Goal: Find specific page/section

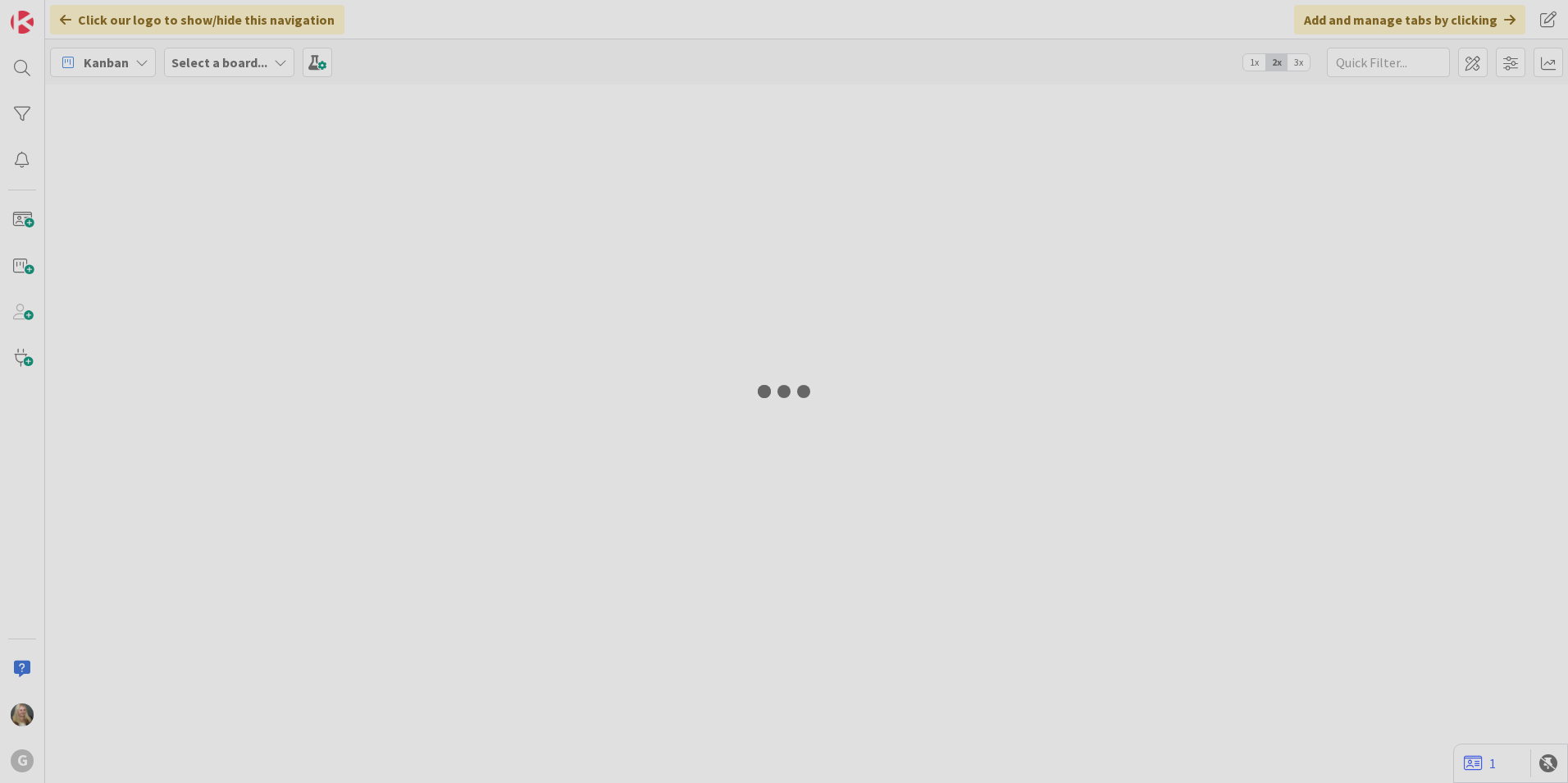
type input "[PERSON_NAME]"
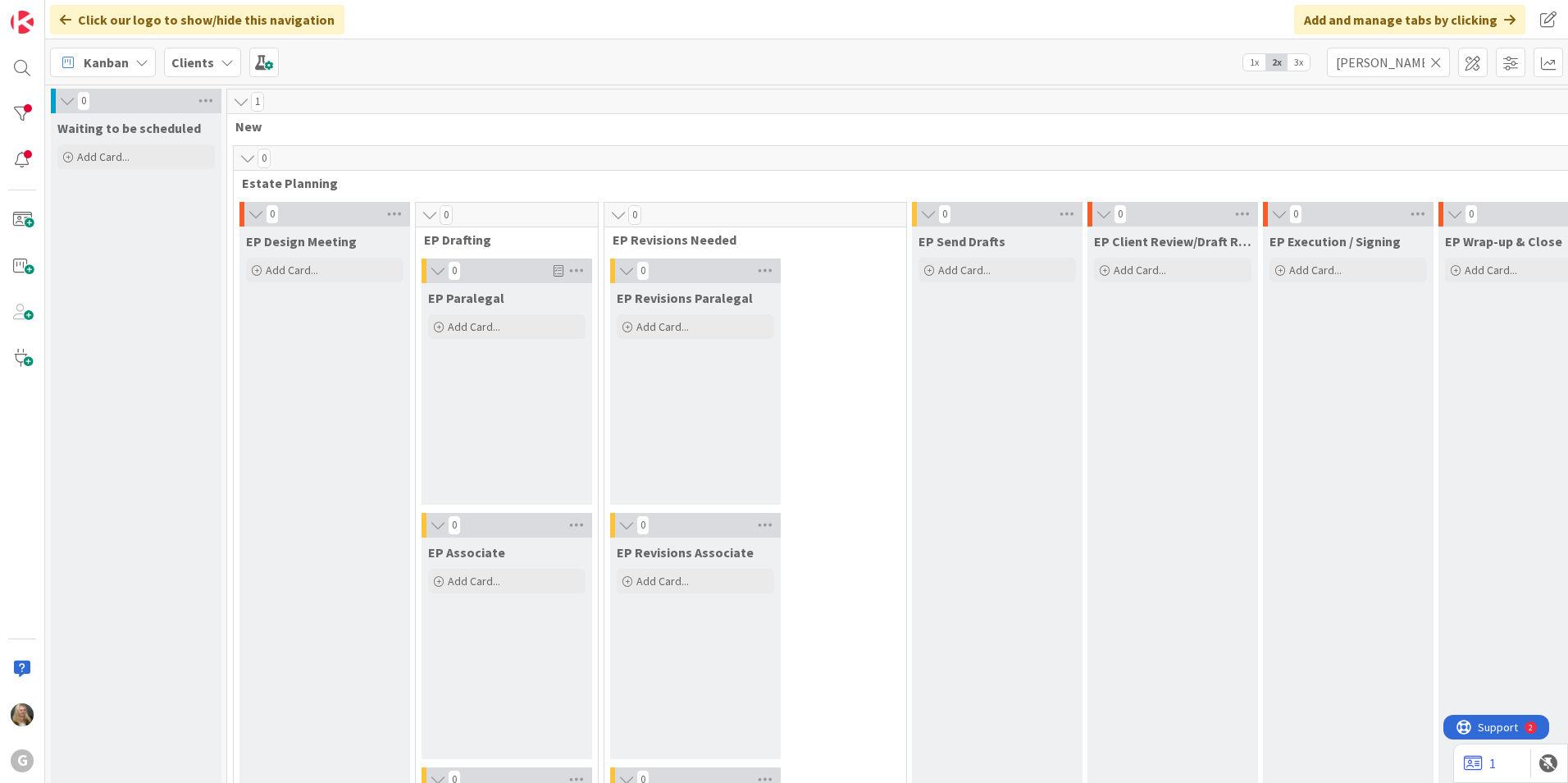
click at [1440, 63] on icon at bounding box center [1435, 62] width 11 height 15
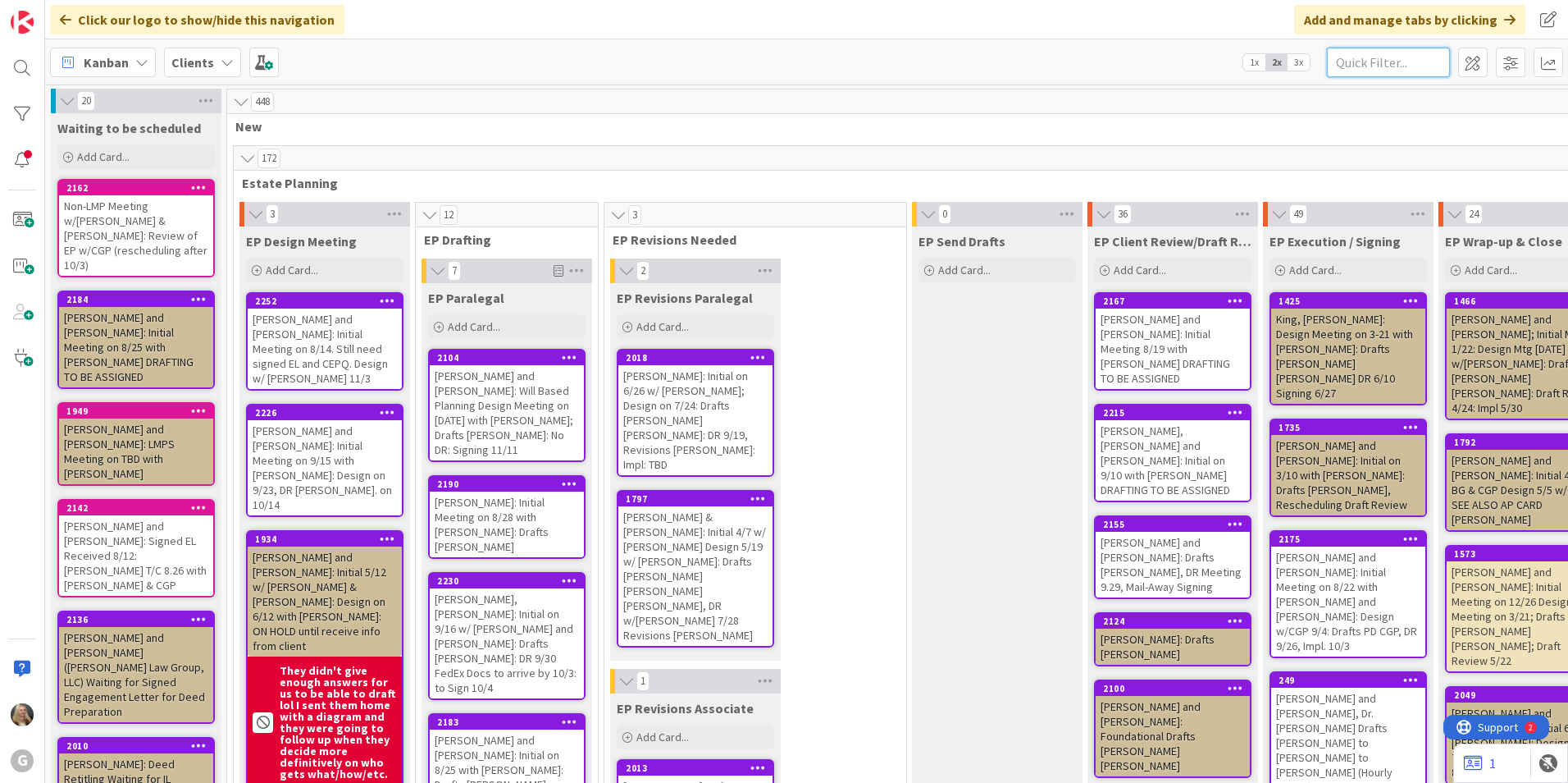
click at [1375, 68] on input "text" at bounding box center [1388, 62] width 123 height 29
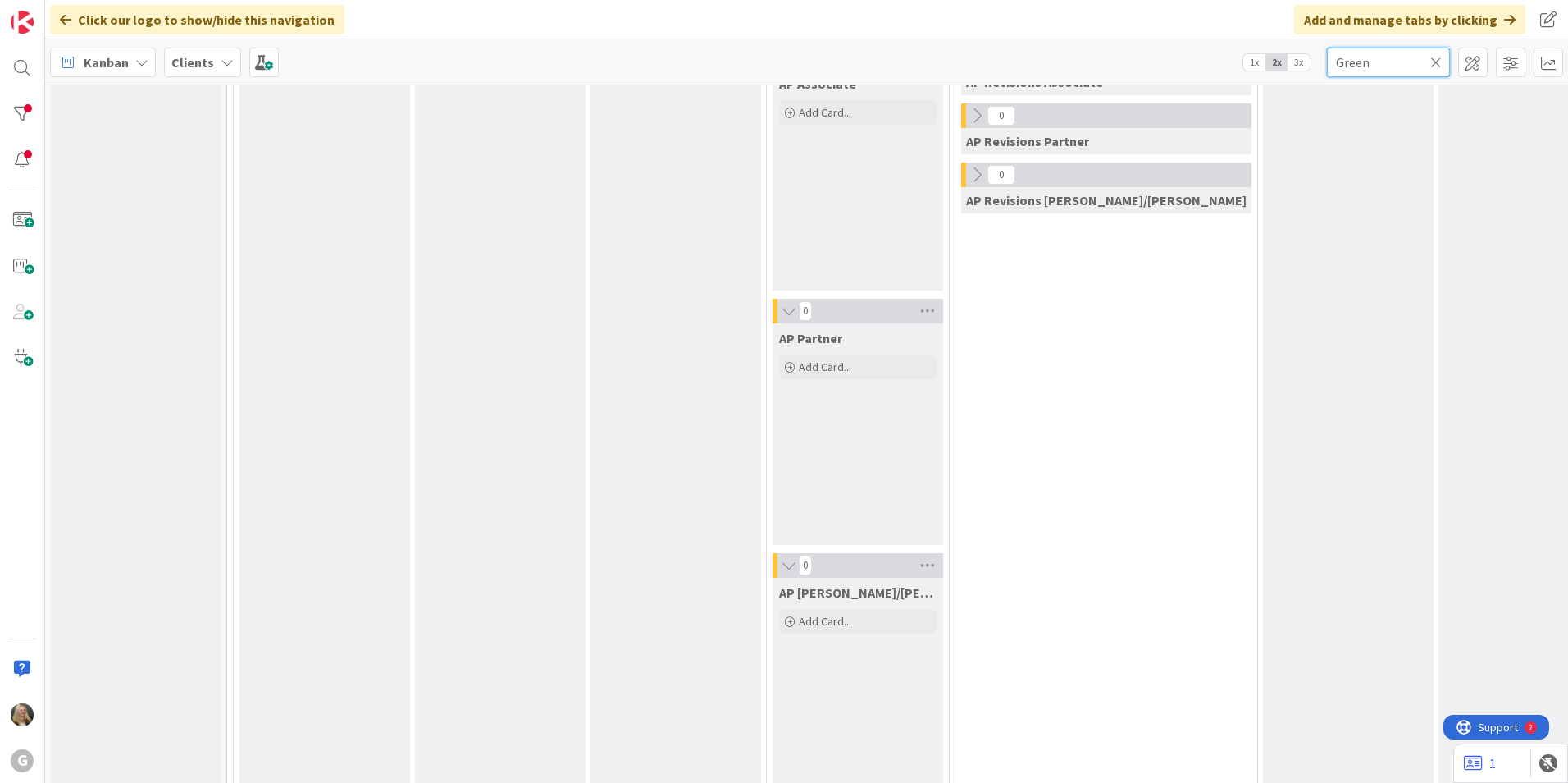
scroll to position [1271, 0]
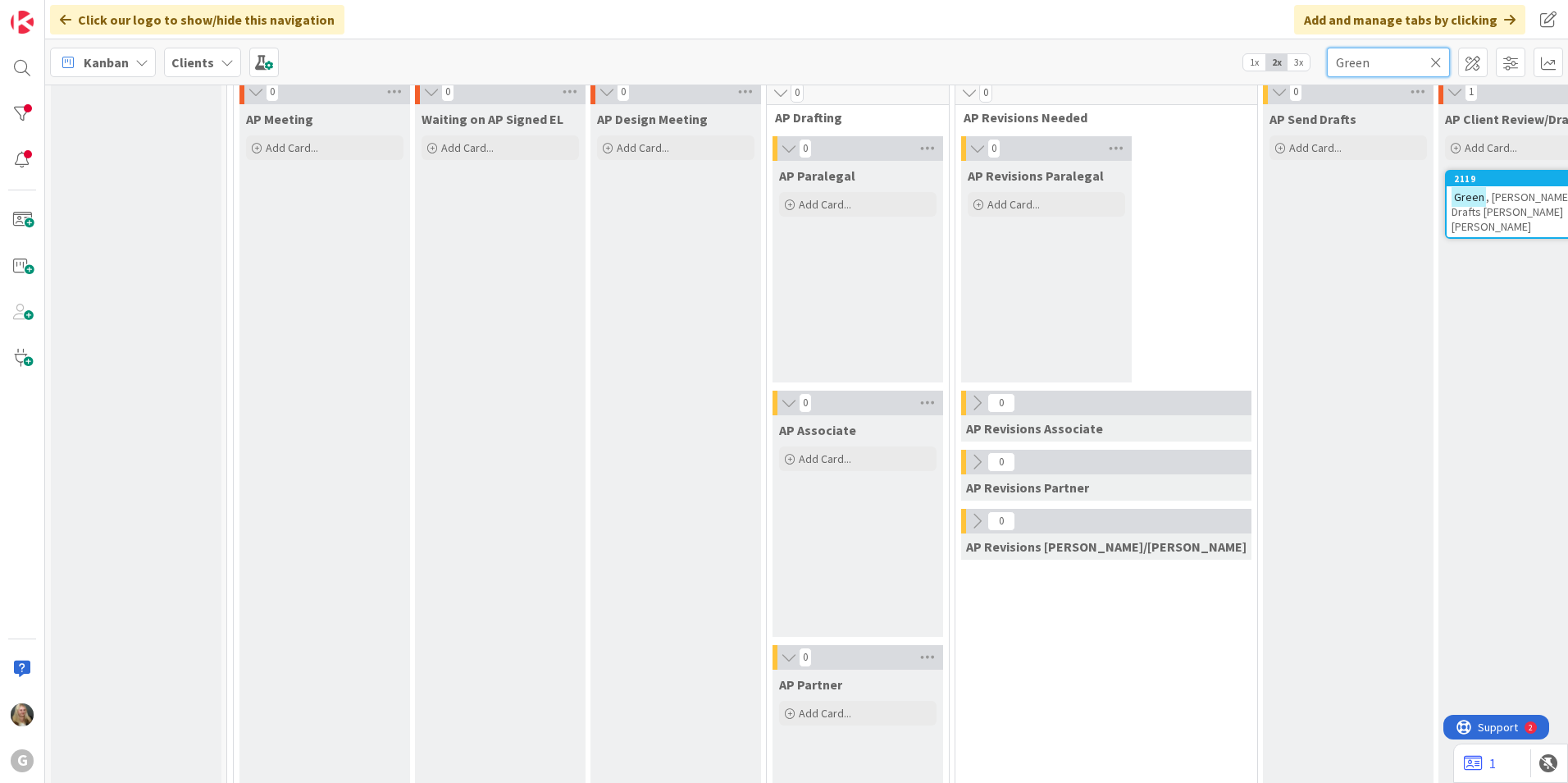
type input "Green"
click at [1451, 201] on span ", [PERSON_NAME]: Drafts [PERSON_NAME] [PERSON_NAME]" at bounding box center [1512, 211] width 122 height 44
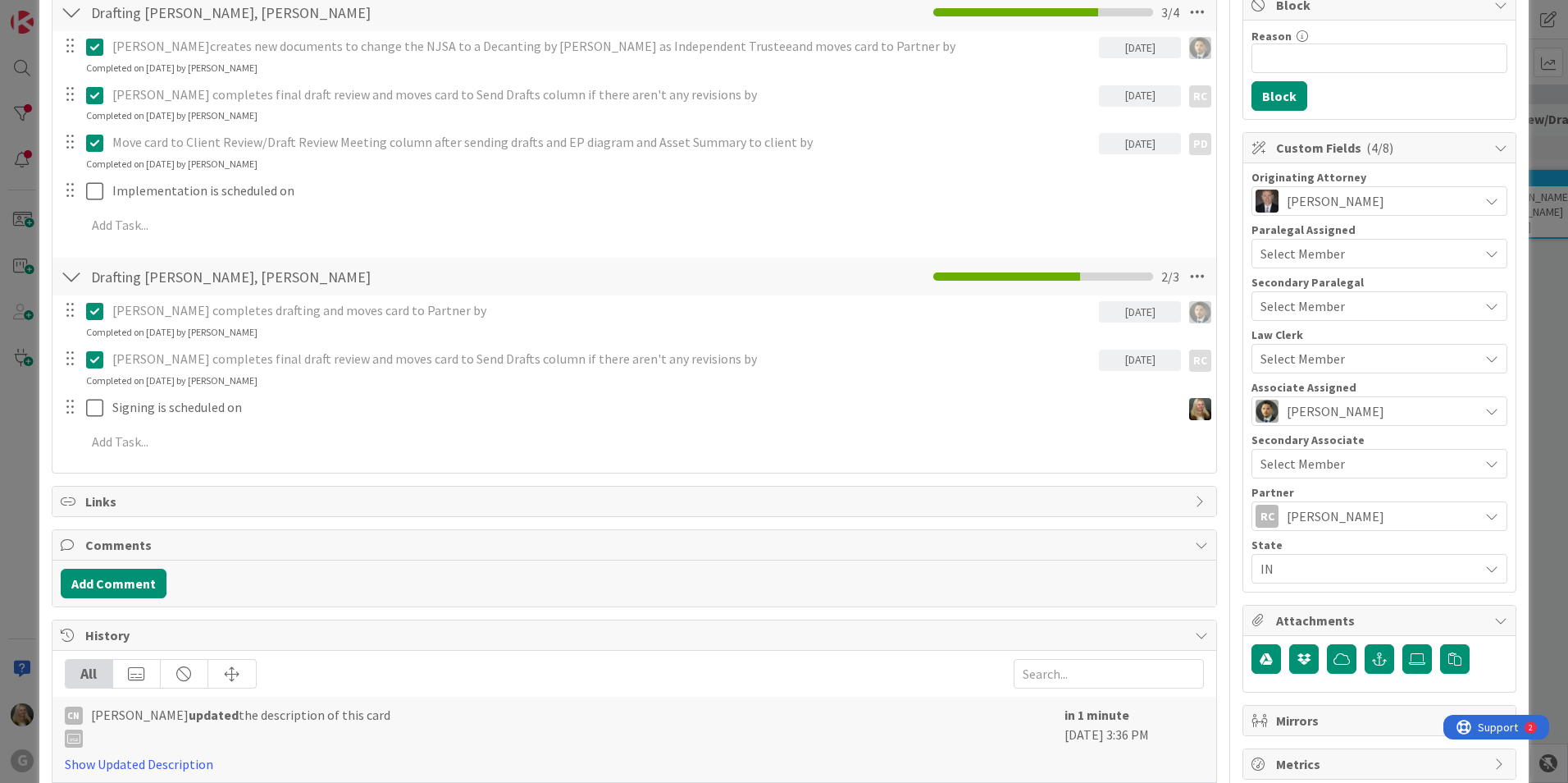
scroll to position [755, 0]
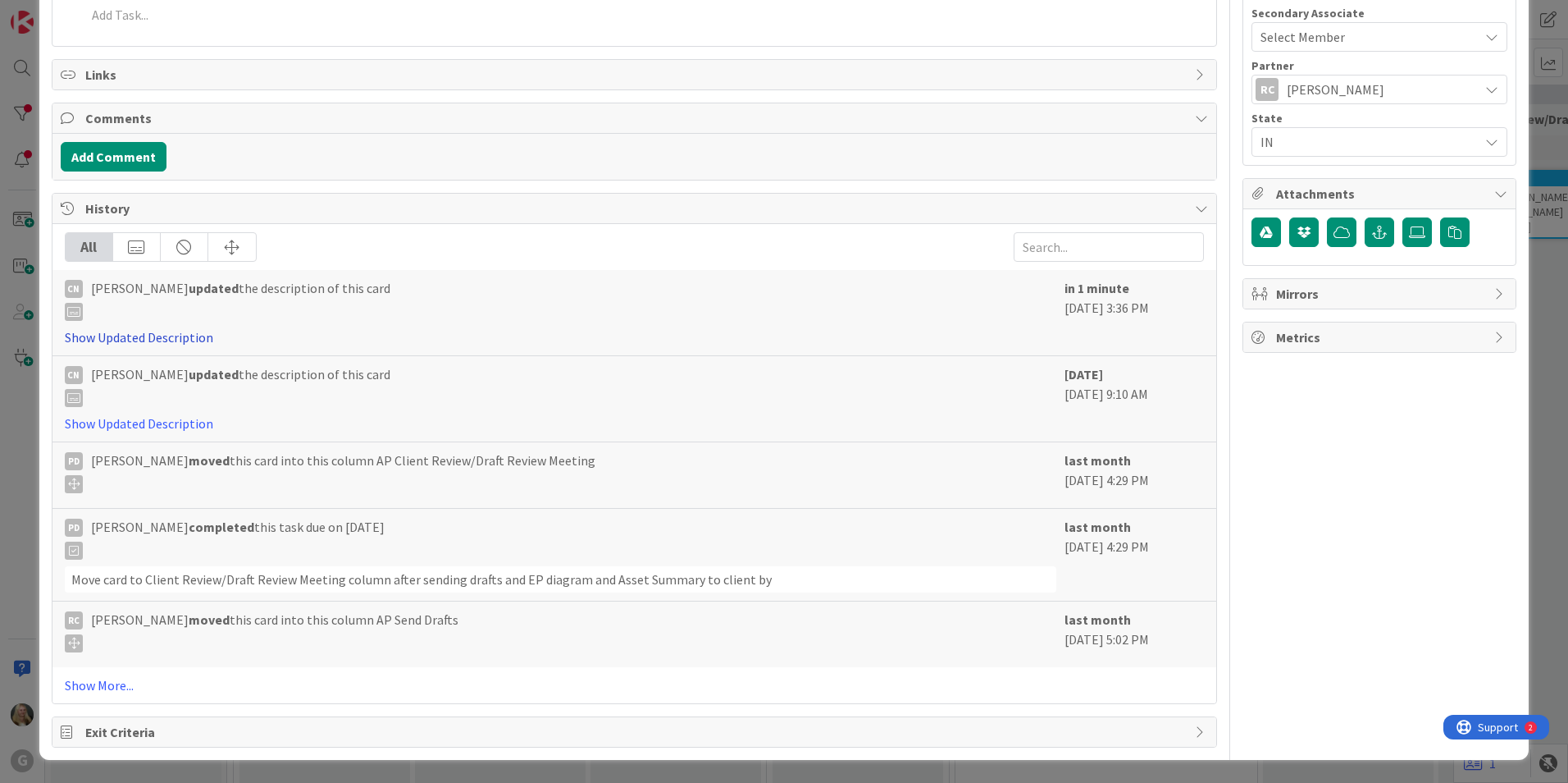
click at [147, 337] on link "Show Updated Description" at bounding box center [139, 337] width 148 height 17
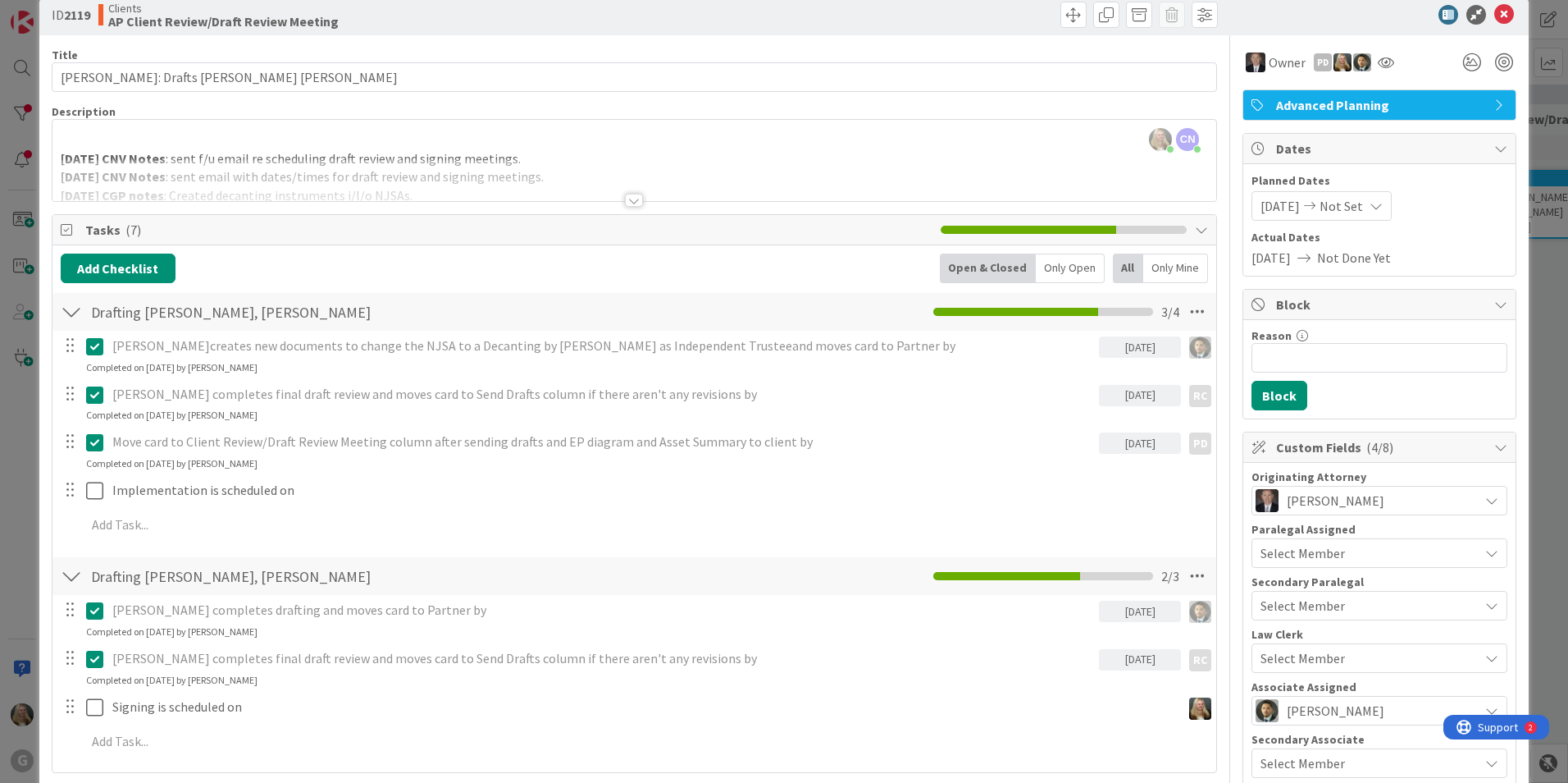
scroll to position [0, 0]
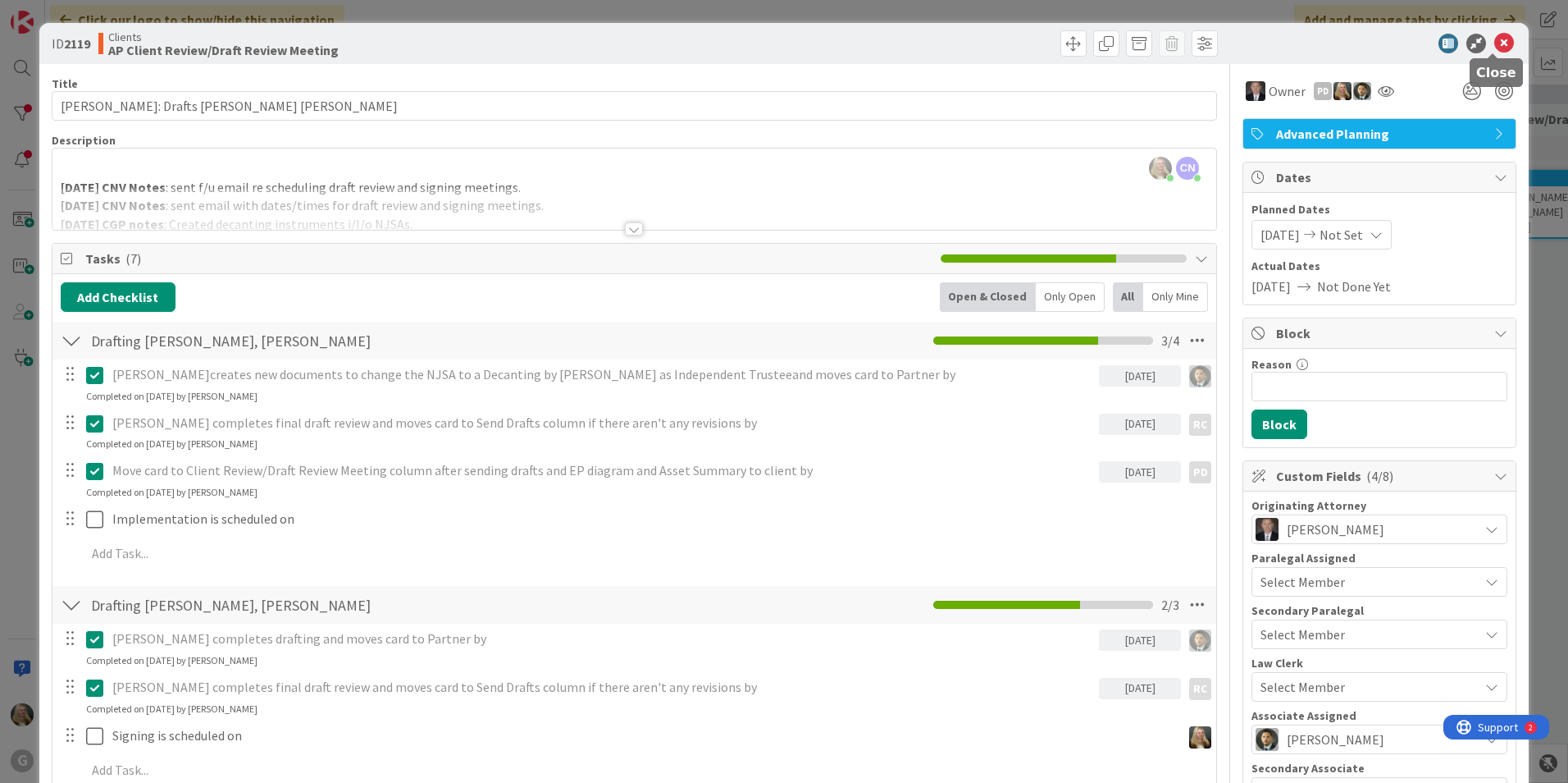
click at [1494, 40] on icon at bounding box center [1504, 43] width 19 height 19
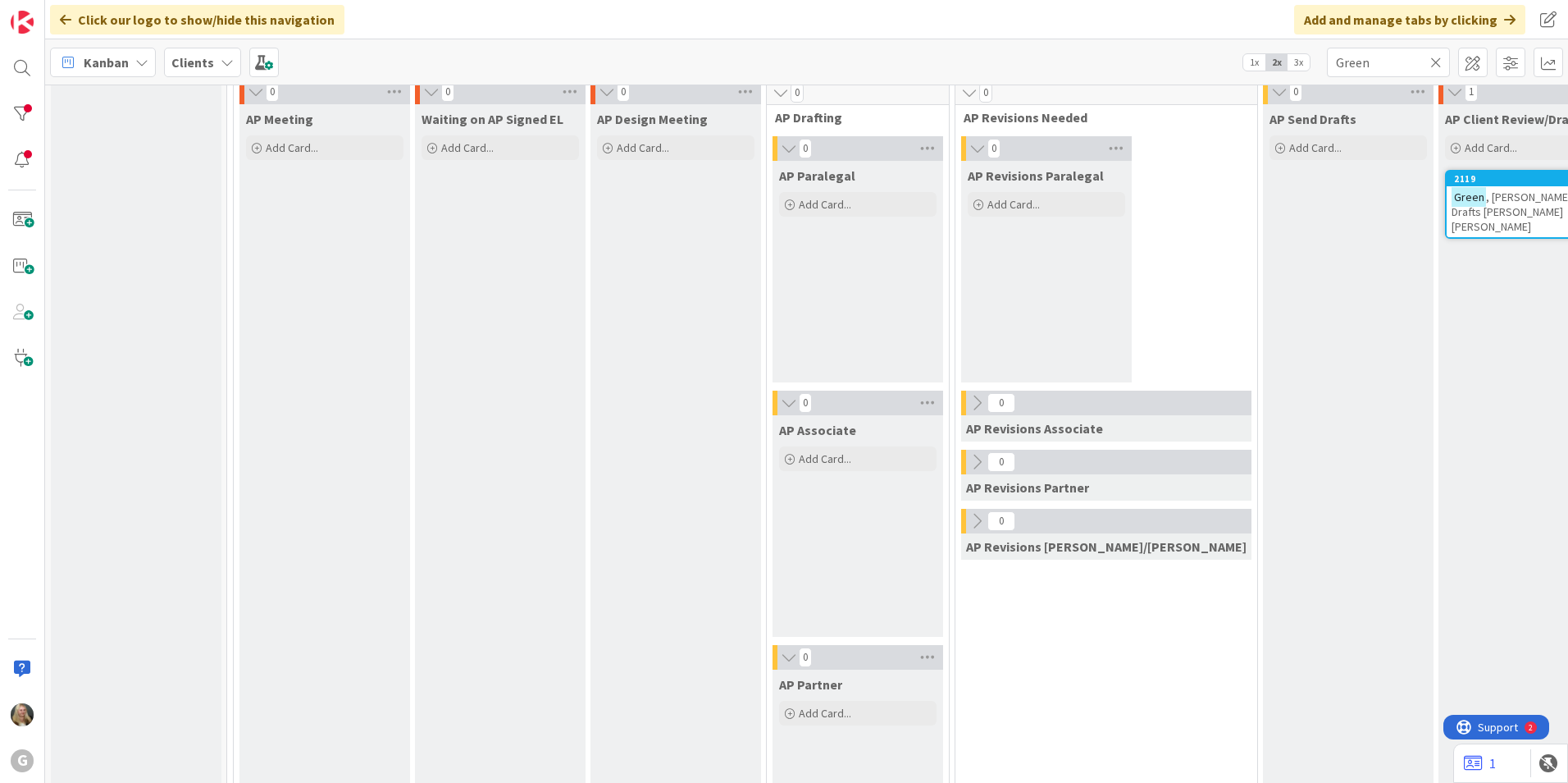
click at [1451, 196] on span ", [PERSON_NAME]: Drafts [PERSON_NAME] [PERSON_NAME]" at bounding box center [1512, 211] width 122 height 44
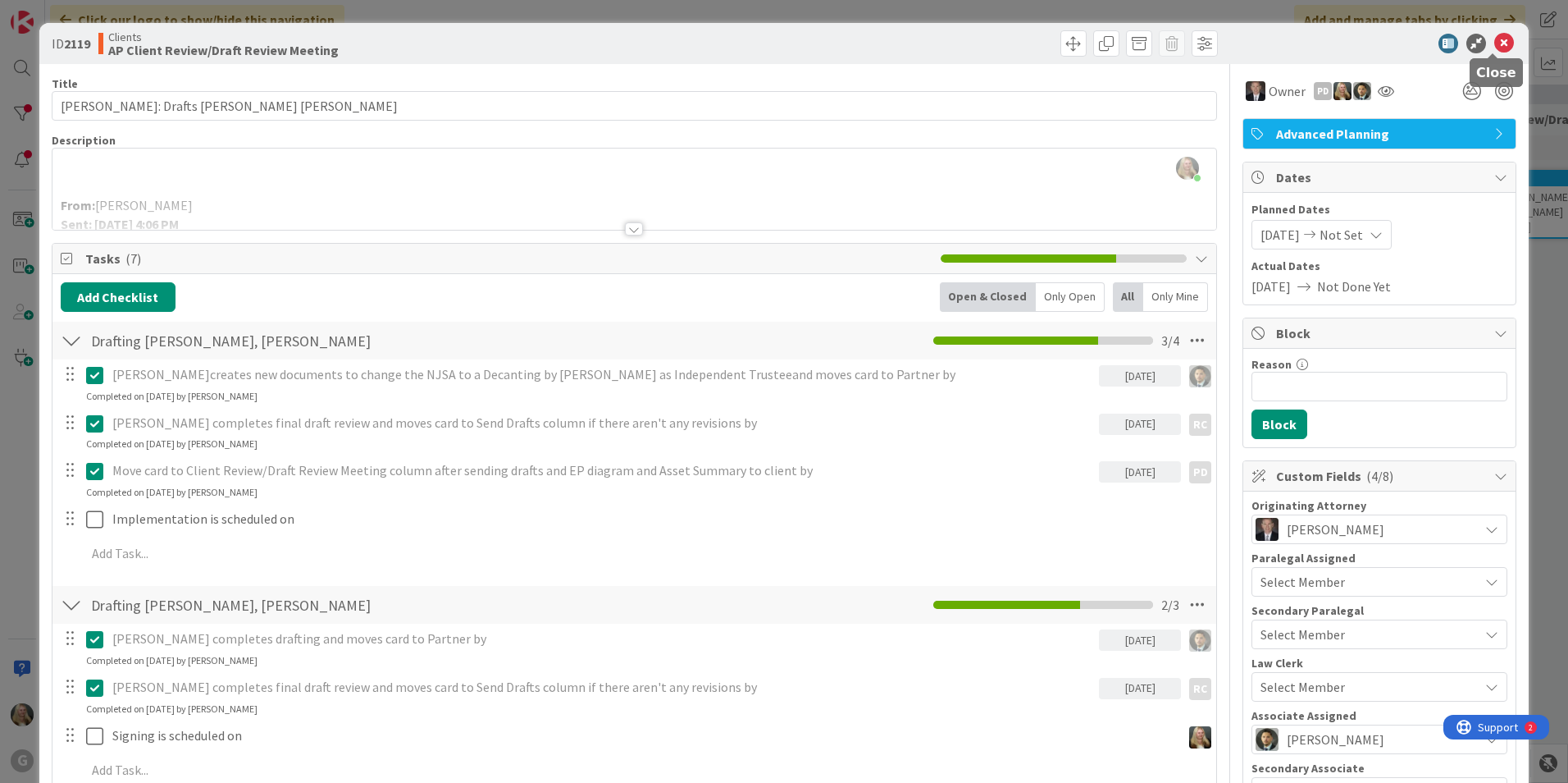
click at [1494, 43] on icon at bounding box center [1504, 43] width 19 height 19
